Goal: Navigation & Orientation: Find specific page/section

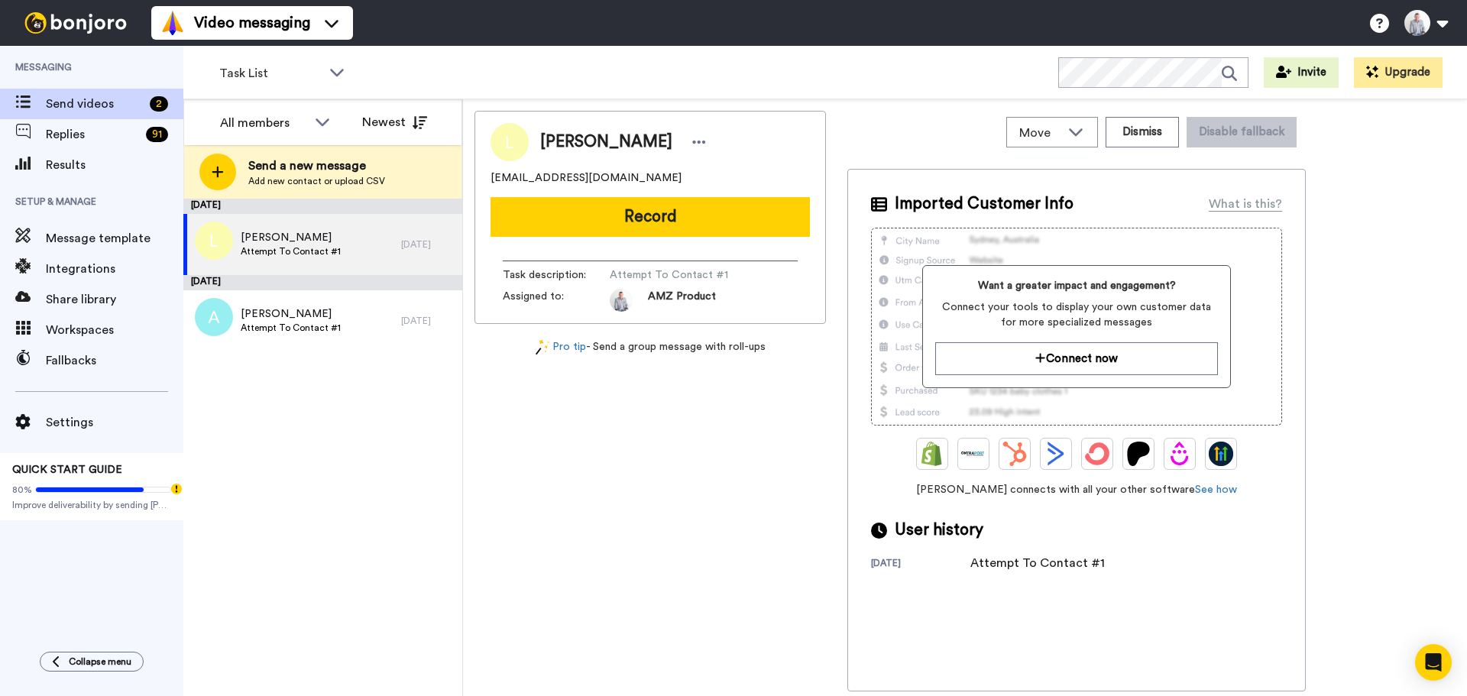
click at [826, 218] on div "Luis drunvalo1967@gmail.com Record Task description : Attempt To Contact #1 Ass…" at bounding box center [964, 401] width 981 height 581
